Goal: Task Accomplishment & Management: Complete application form

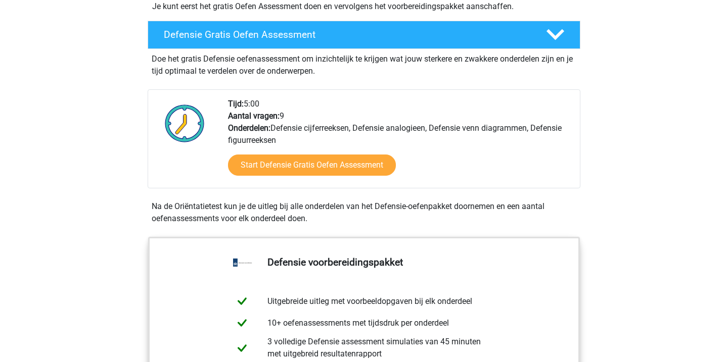
scroll to position [305, 0]
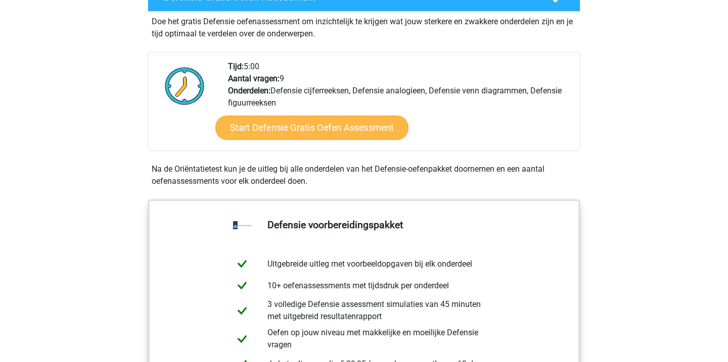
click at [264, 130] on link "Start Defensie Gratis Oefen Assessment" at bounding box center [311, 128] width 193 height 24
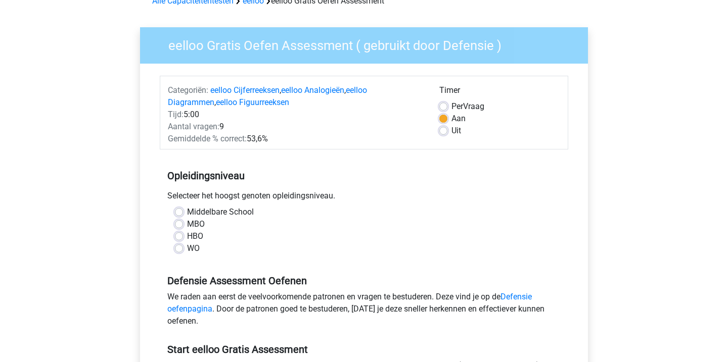
scroll to position [80, 0]
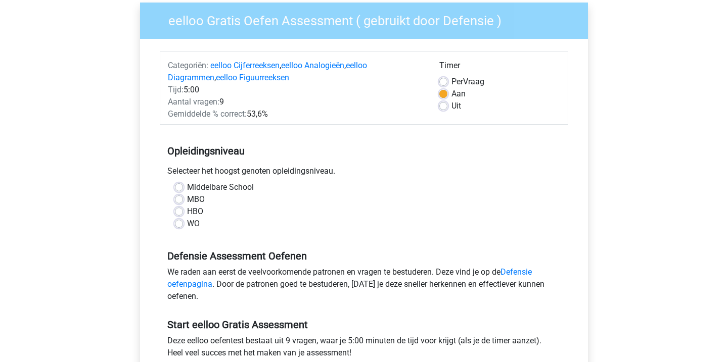
click at [187, 184] on label "Middelbare School" at bounding box center [220, 187] width 67 height 12
click at [179, 184] on input "Middelbare School" at bounding box center [179, 186] width 8 height 10
radio input "true"
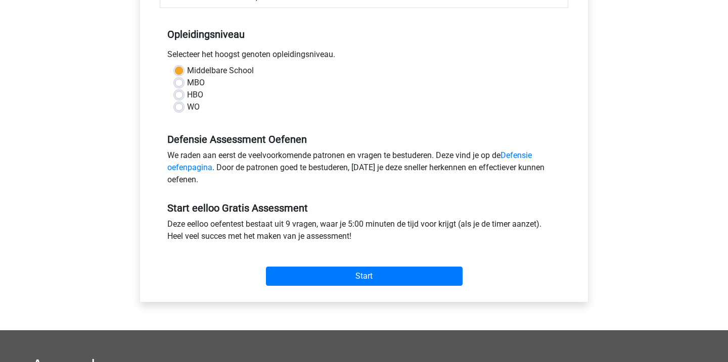
scroll to position [197, 0]
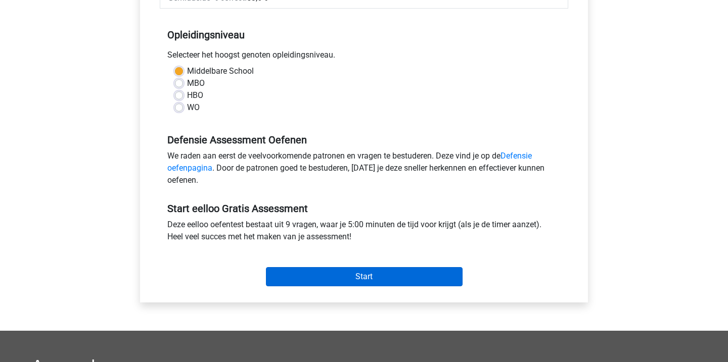
click at [287, 276] on input "Start" at bounding box center [364, 276] width 197 height 19
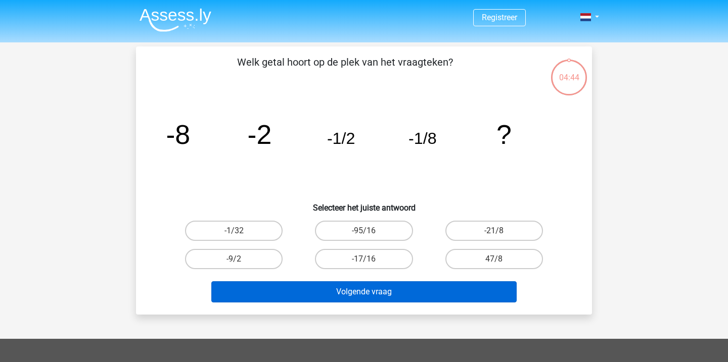
click at [310, 291] on button "Volgende vraag" at bounding box center [364, 291] width 306 height 21
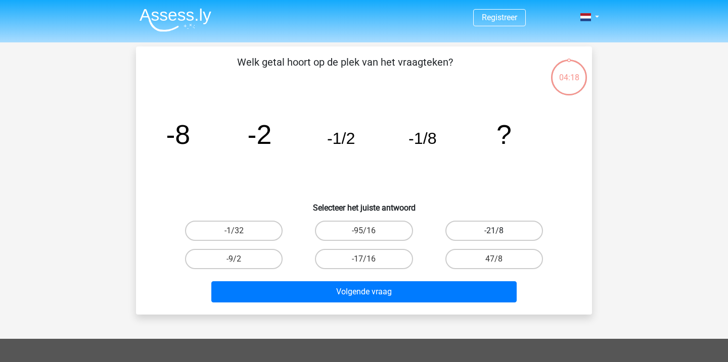
click at [507, 235] on label "-21/8" at bounding box center [494, 231] width 98 height 20
click at [500, 235] on input "-21/8" at bounding box center [497, 234] width 7 height 7
radio input "true"
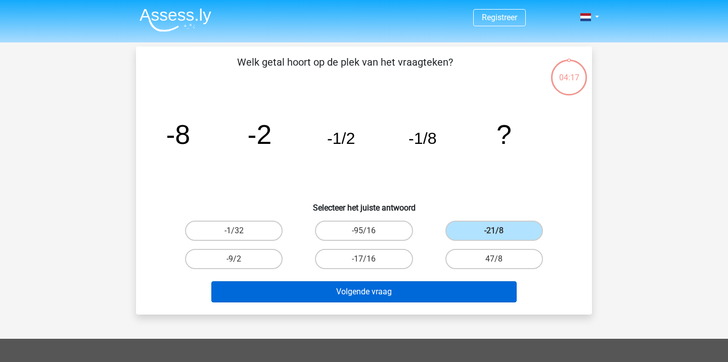
click at [449, 294] on button "Volgende vraag" at bounding box center [364, 291] width 306 height 21
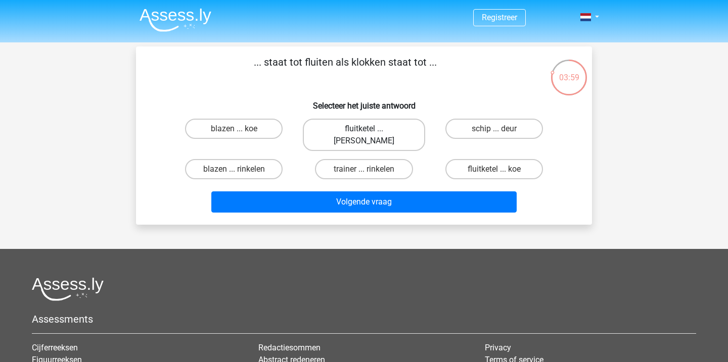
click at [400, 124] on label "fluitketel ... luiden" at bounding box center [364, 135] width 122 height 32
click at [370, 129] on input "fluitketel ... luiden" at bounding box center [367, 132] width 7 height 7
radio input "true"
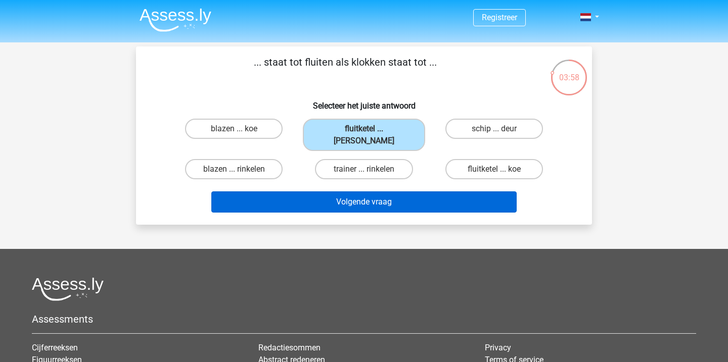
click at [398, 191] on button "Volgende vraag" at bounding box center [364, 201] width 306 height 21
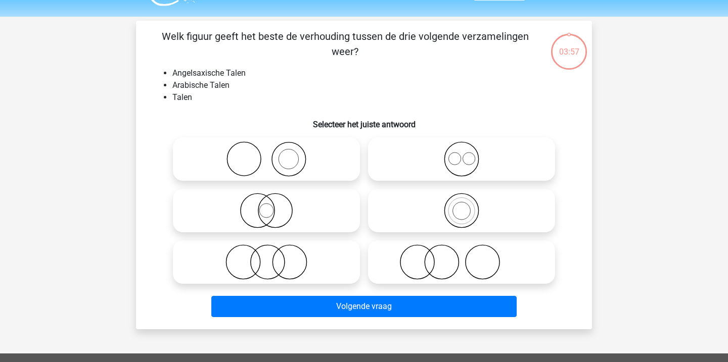
scroll to position [24, 0]
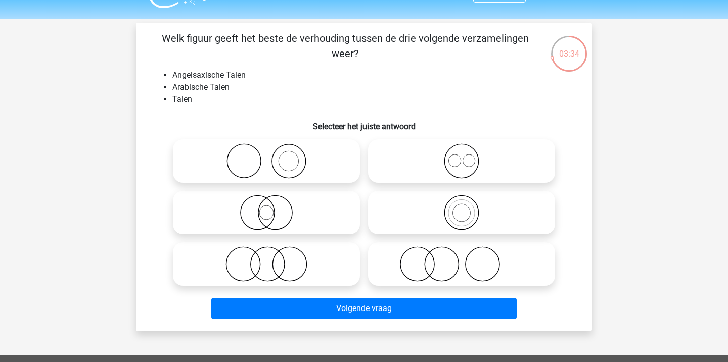
click at [410, 168] on icon at bounding box center [461, 160] width 179 height 35
click at [461, 156] on input "radio" at bounding box center [464, 153] width 7 height 7
radio input "true"
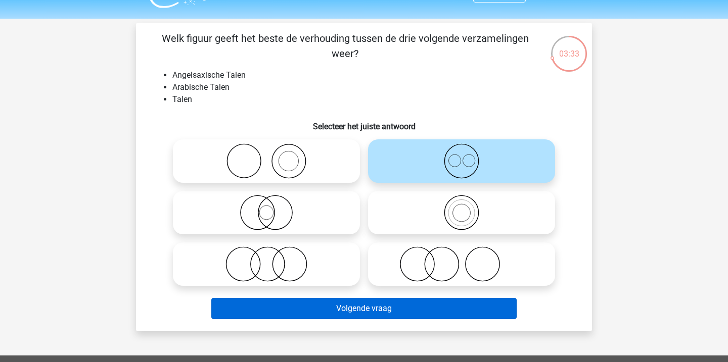
click at [386, 310] on button "Volgende vraag" at bounding box center [364, 308] width 306 height 21
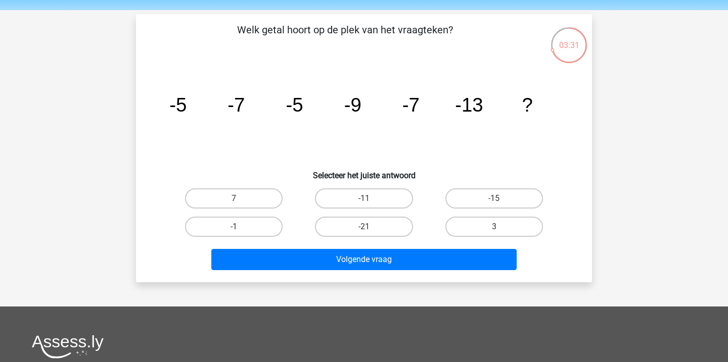
scroll to position [28, 0]
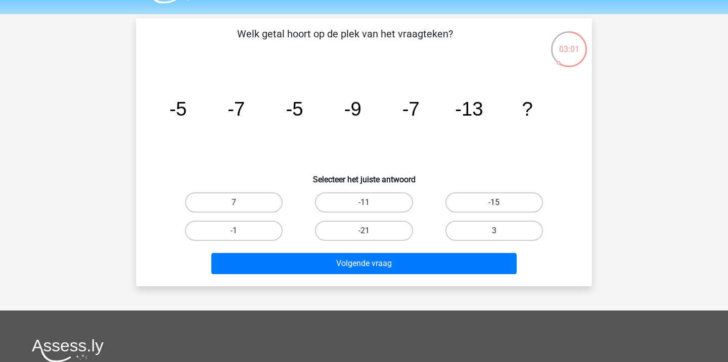
click at [473, 202] on label "-15" at bounding box center [494, 202] width 98 height 20
click at [494, 203] on input "-15" at bounding box center [497, 206] width 7 height 7
radio input "true"
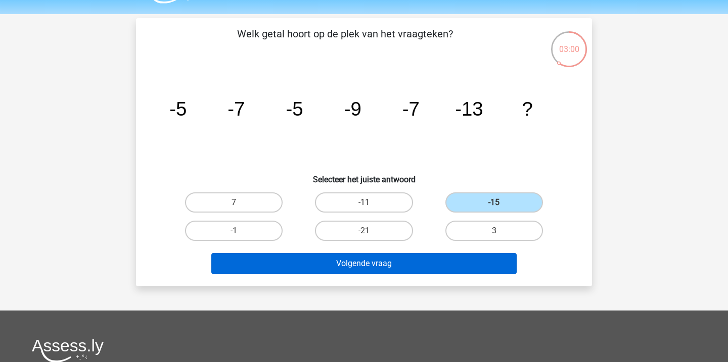
click at [465, 263] on button "Volgende vraag" at bounding box center [364, 263] width 306 height 21
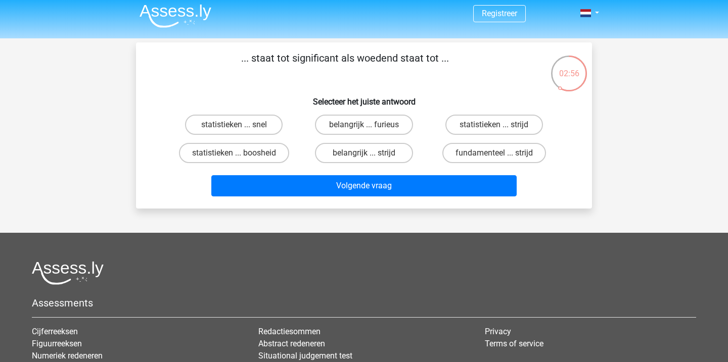
scroll to position [0, 0]
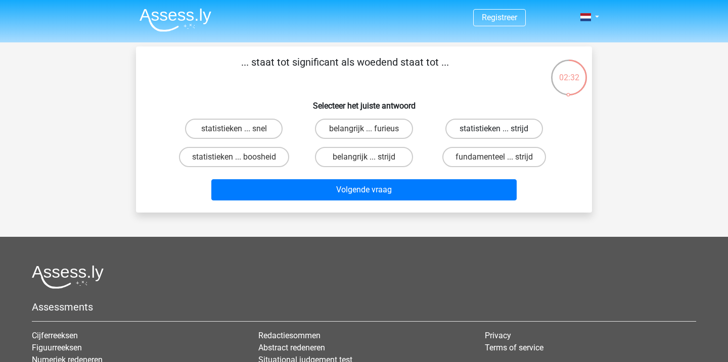
click at [518, 131] on label "statistieken ... strijd" at bounding box center [494, 129] width 98 height 20
click at [500, 131] on input "statistieken ... strijd" at bounding box center [497, 132] width 7 height 7
radio input "true"
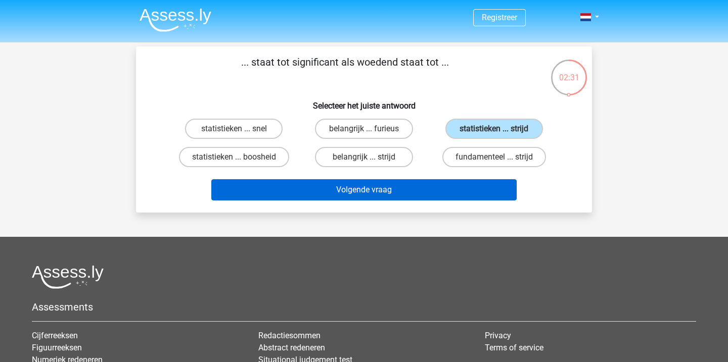
click at [471, 191] on button "Volgende vraag" at bounding box center [364, 189] width 306 height 21
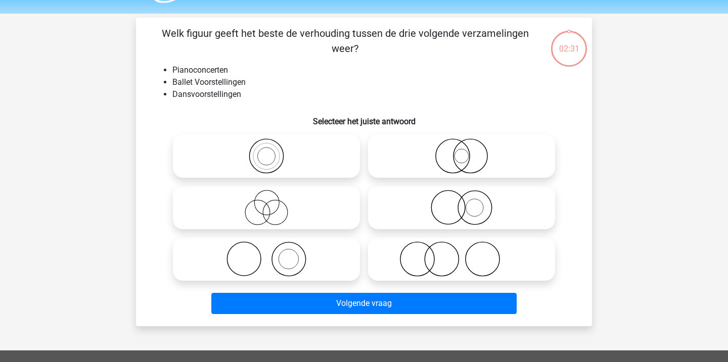
scroll to position [25, 0]
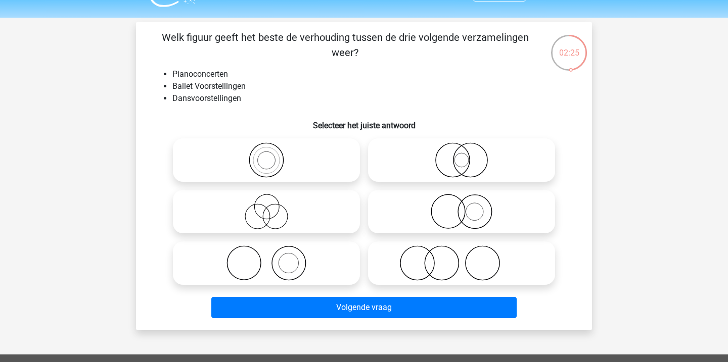
click at [318, 213] on icon at bounding box center [266, 211] width 179 height 35
click at [273, 207] on input "radio" at bounding box center [269, 203] width 7 height 7
radio input "true"
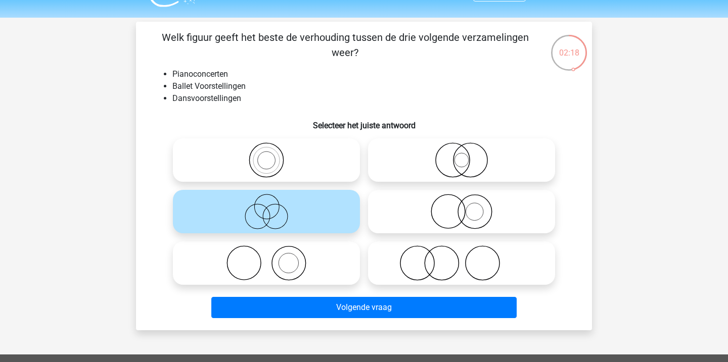
click at [343, 273] on icon at bounding box center [266, 263] width 179 height 35
click at [273, 258] on input "radio" at bounding box center [269, 255] width 7 height 7
radio input "true"
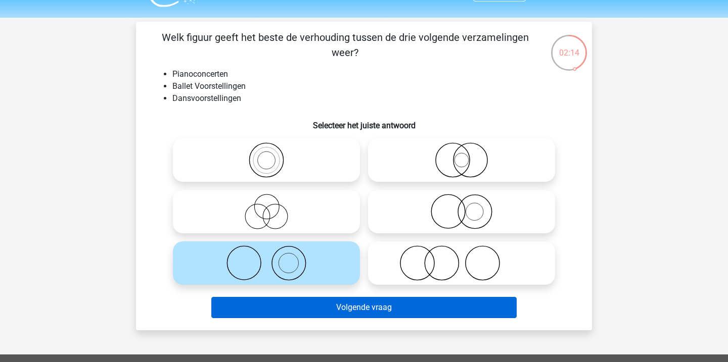
click at [334, 306] on button "Volgende vraag" at bounding box center [364, 307] width 306 height 21
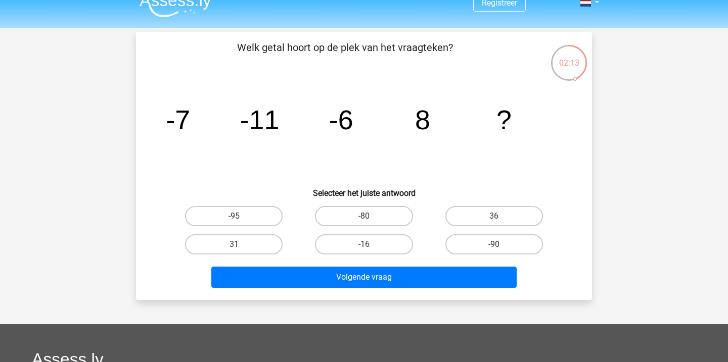
scroll to position [14, 0]
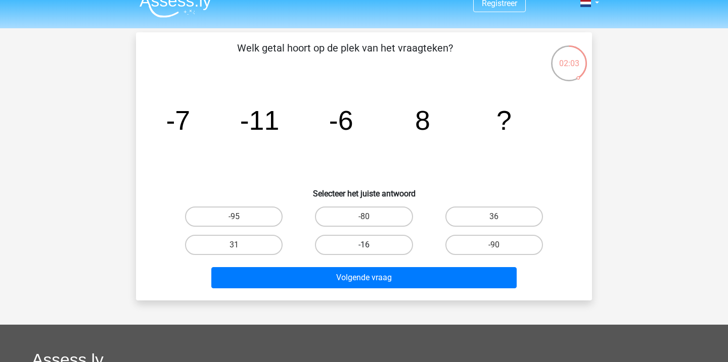
click at [338, 246] on label "-16" at bounding box center [364, 245] width 98 height 20
click at [364, 246] on input "-16" at bounding box center [367, 248] width 7 height 7
radio input "true"
click at [462, 216] on label "36" at bounding box center [494, 217] width 98 height 20
click at [494, 217] on input "36" at bounding box center [497, 220] width 7 height 7
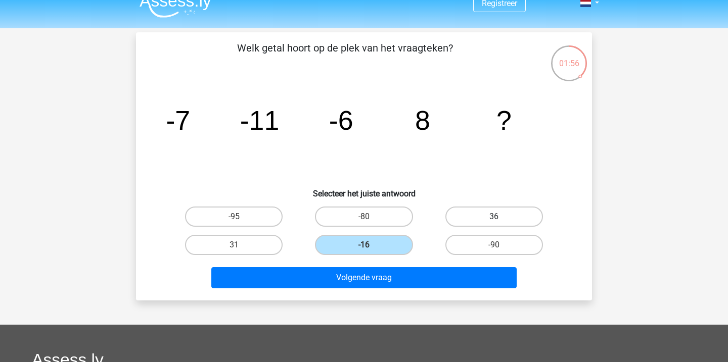
radio input "true"
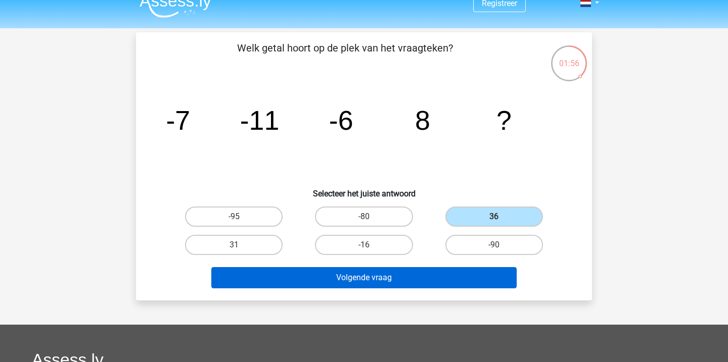
click at [443, 277] on button "Volgende vraag" at bounding box center [364, 277] width 306 height 21
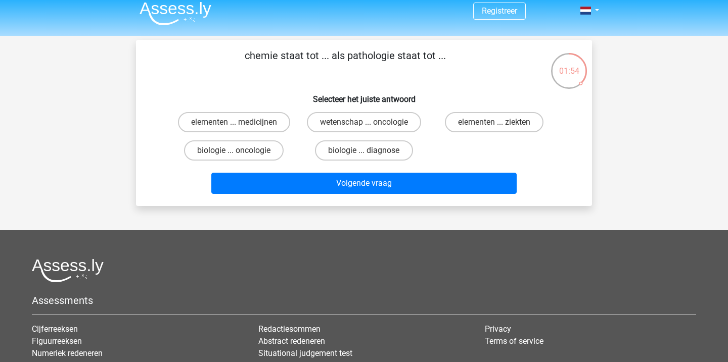
scroll to position [5, 0]
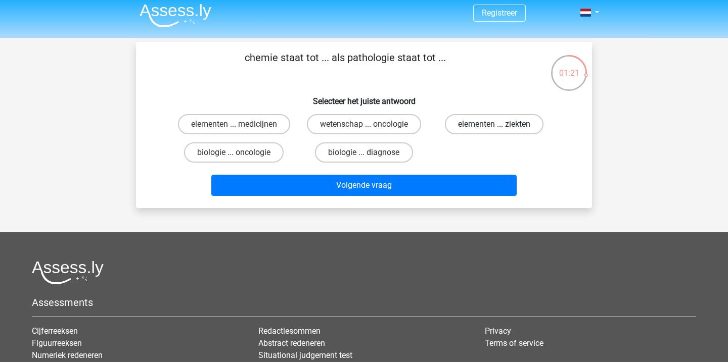
click at [489, 126] on label "elementen ... ziekten" at bounding box center [494, 124] width 99 height 20
click at [494, 126] on input "elementen ... ziekten" at bounding box center [497, 127] width 7 height 7
radio input "true"
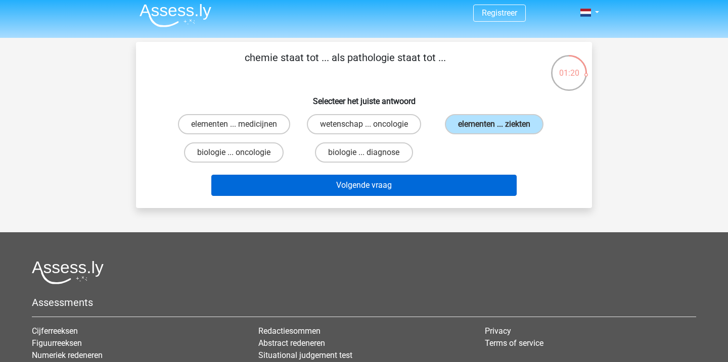
click at [459, 180] on button "Volgende vraag" at bounding box center [364, 185] width 306 height 21
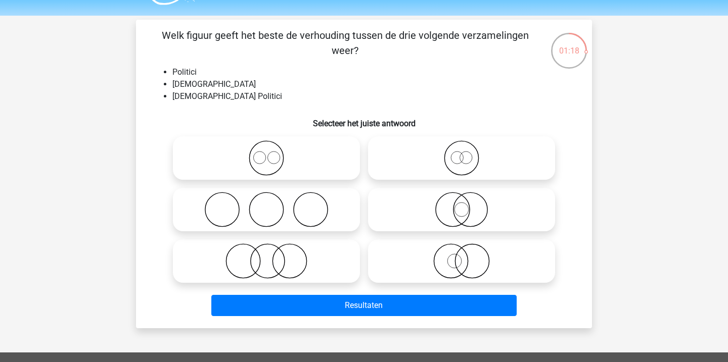
scroll to position [24, 0]
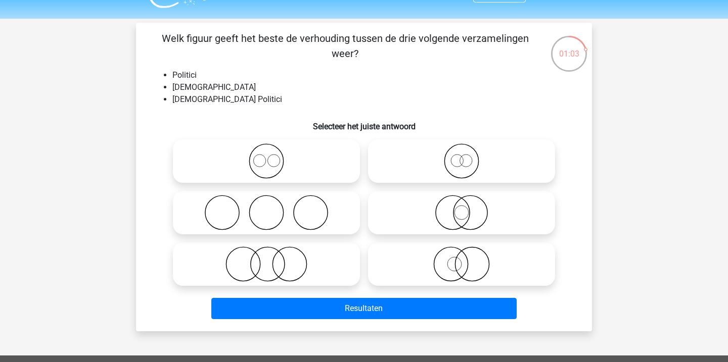
click at [303, 215] on icon at bounding box center [266, 212] width 179 height 35
click at [273, 208] on input "radio" at bounding box center [269, 204] width 7 height 7
radio input "true"
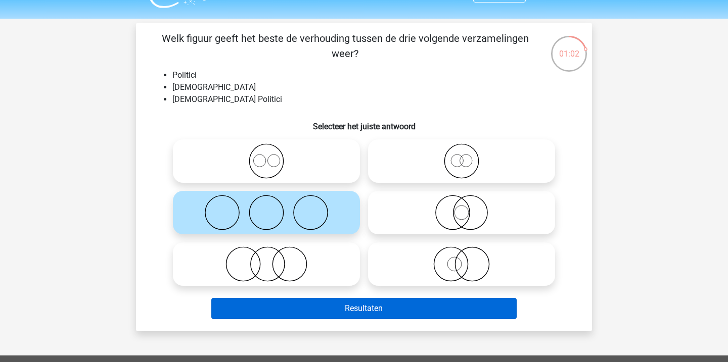
click at [332, 307] on button "Resultaten" at bounding box center [364, 308] width 306 height 21
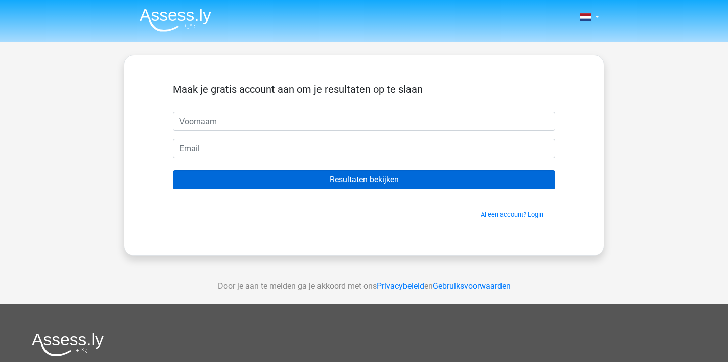
click at [335, 181] on input "Resultaten bekijken" at bounding box center [364, 179] width 382 height 19
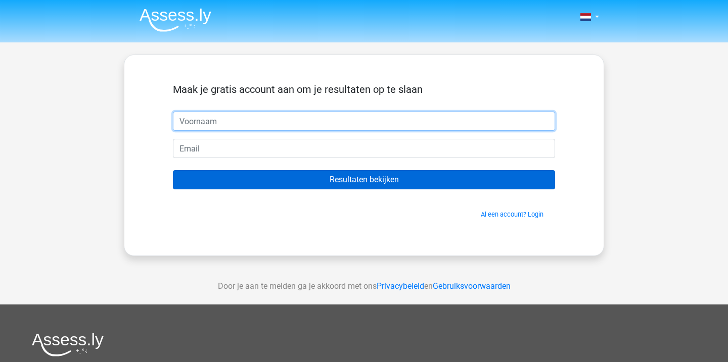
type input "j"
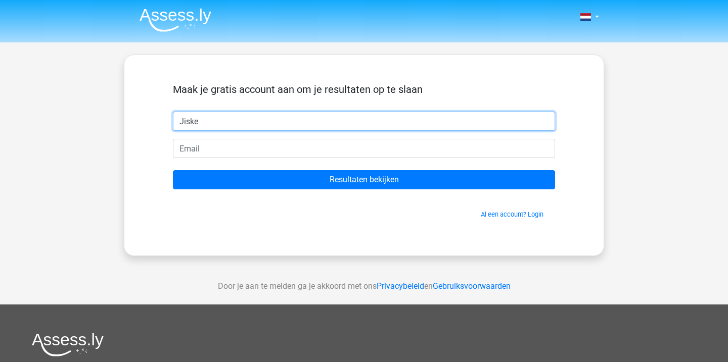
type input "Jiske"
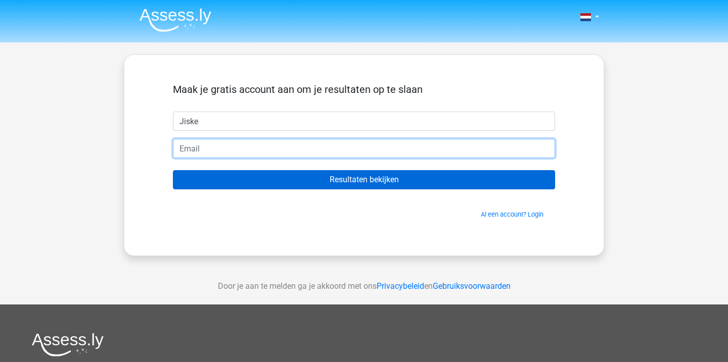
type input "jiske@jispafin.com"
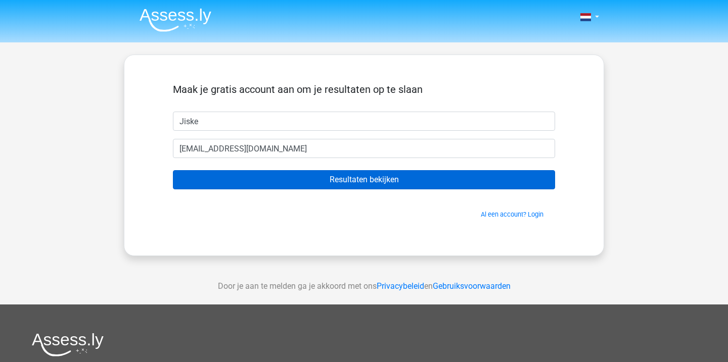
click at [230, 181] on input "Resultaten bekijken" at bounding box center [364, 179] width 382 height 19
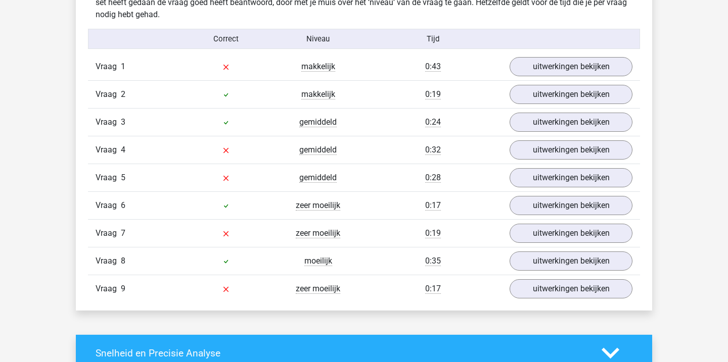
scroll to position [1098, 0]
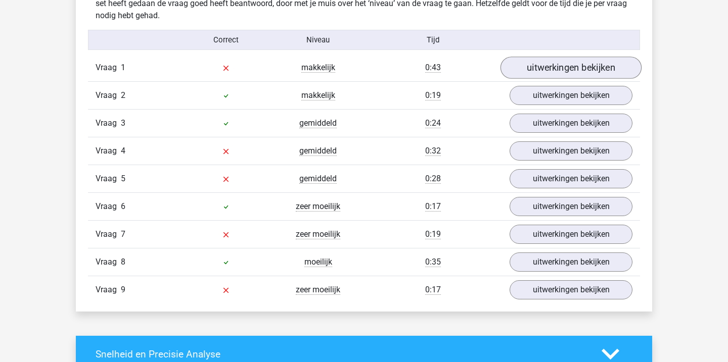
click at [513, 73] on link "uitwerkingen bekijken" at bounding box center [570, 68] width 141 height 22
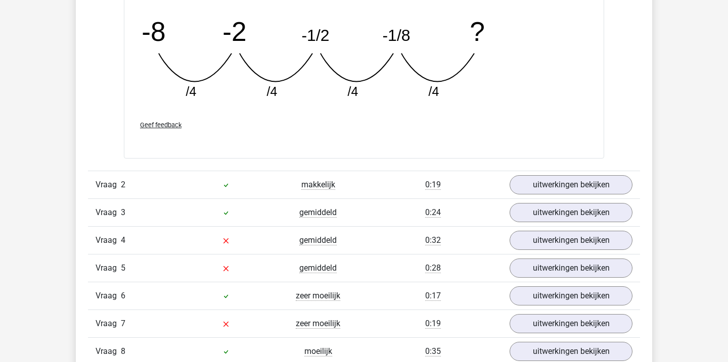
scroll to position [1457, 0]
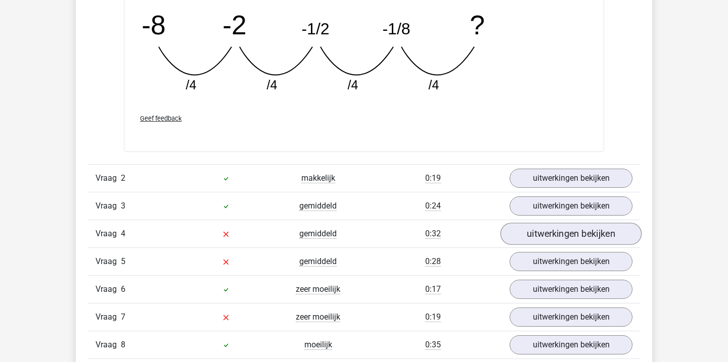
click at [523, 233] on link "uitwerkingen bekijken" at bounding box center [570, 234] width 141 height 22
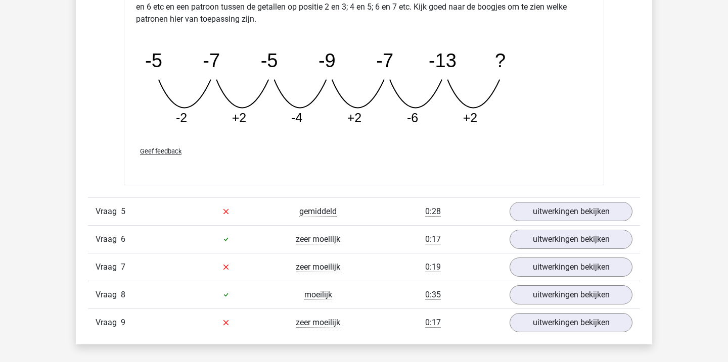
scroll to position [1978, 0]
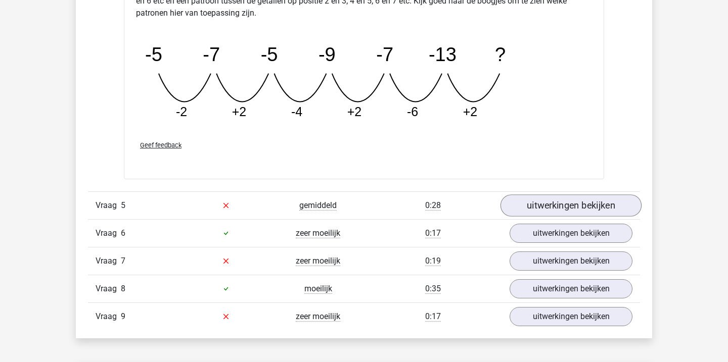
click at [536, 207] on link "uitwerkingen bekijken" at bounding box center [570, 206] width 141 height 22
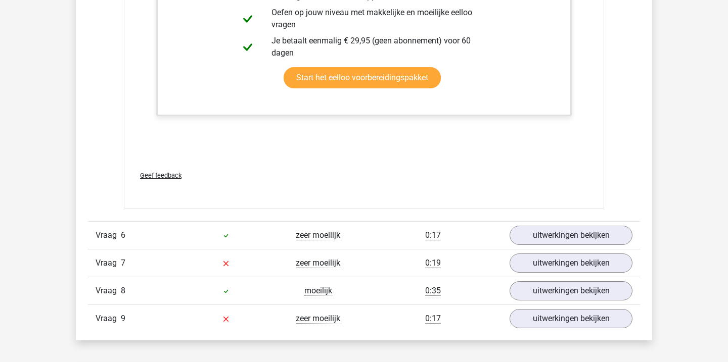
scroll to position [2481, 0]
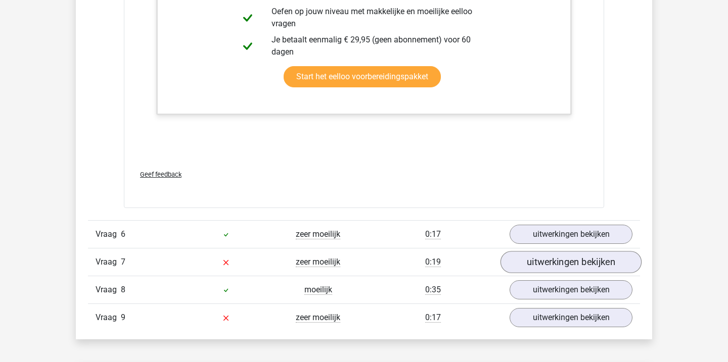
click at [528, 260] on link "uitwerkingen bekijken" at bounding box center [570, 262] width 141 height 22
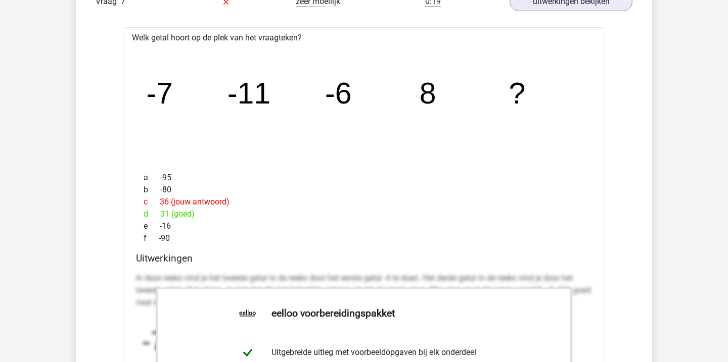
scroll to position [2741, 0]
click at [520, 250] on div "Welk getal hoort op de plek van het vraagteken? image/svg+xml -7 -11 -6 8 ? a -…" at bounding box center [364, 322] width 480 height 591
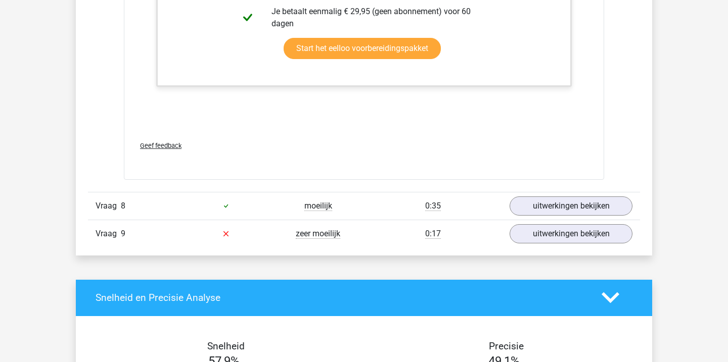
scroll to position [3211, 0]
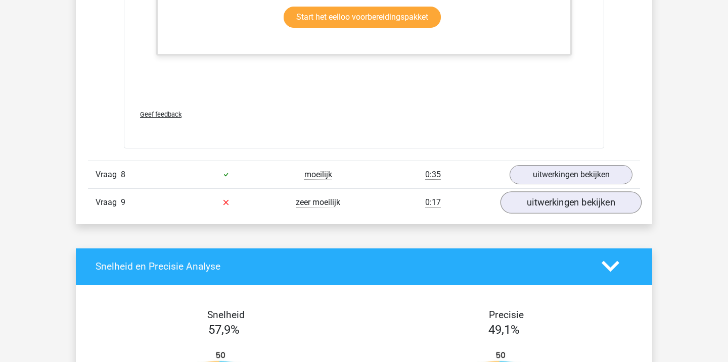
click at [529, 197] on link "uitwerkingen bekijken" at bounding box center [570, 202] width 141 height 22
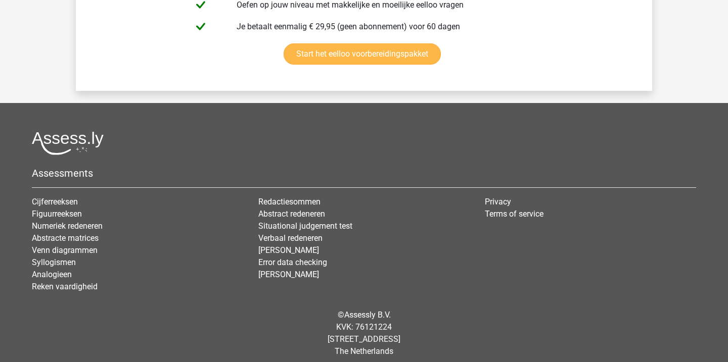
scroll to position [4799, 0]
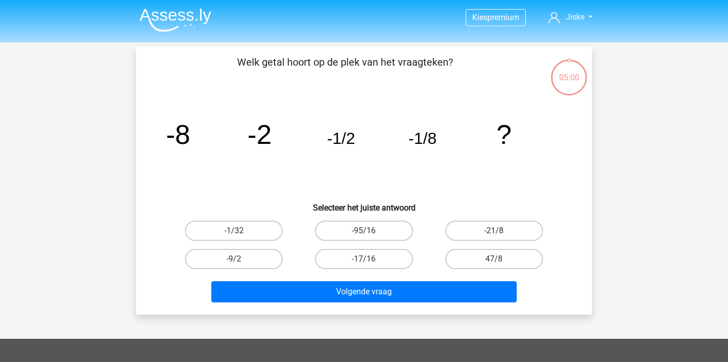
scroll to position [24, 0]
